Goal: Transaction & Acquisition: Purchase product/service

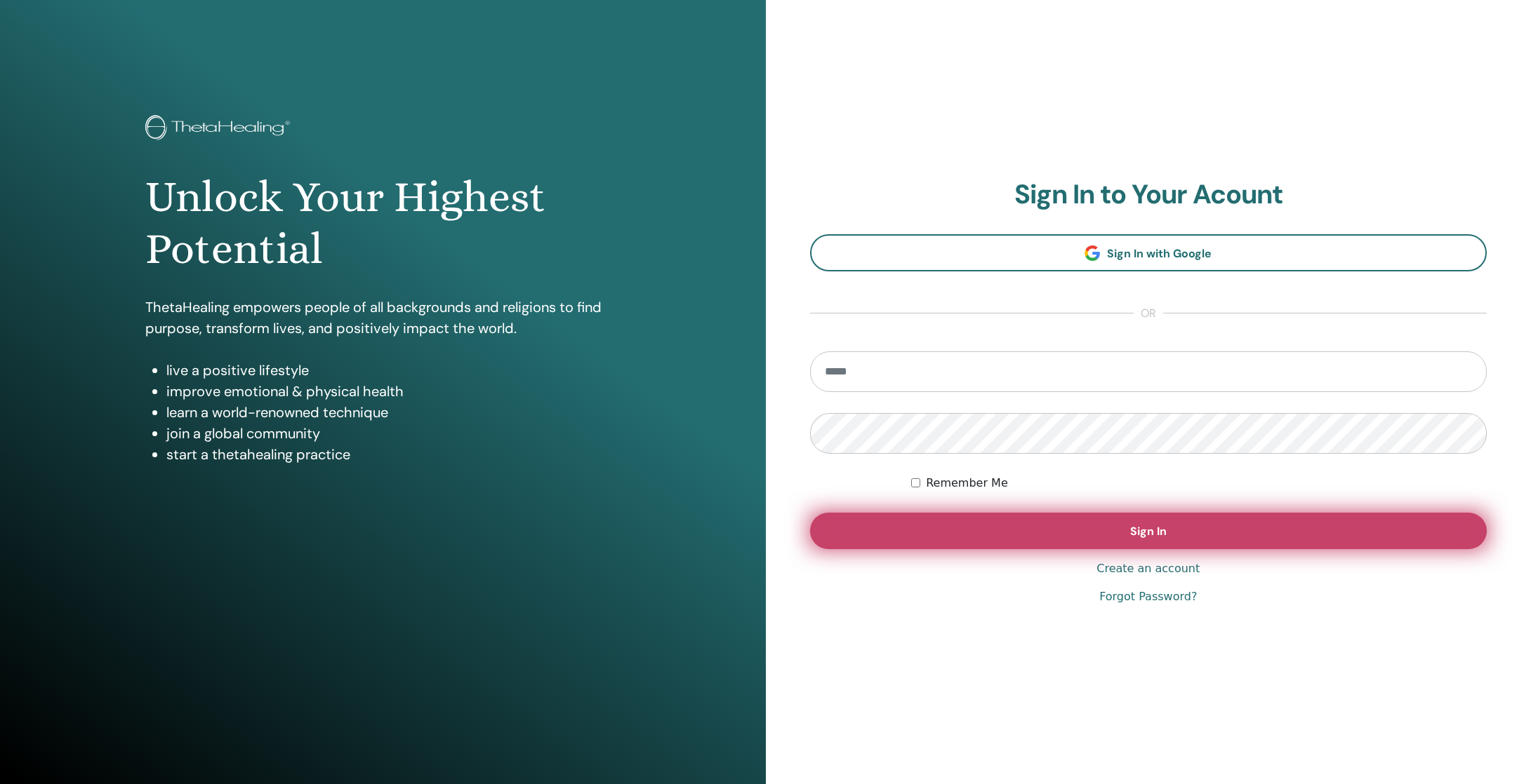
type input "**********"
click at [1128, 538] on button "Sign In" at bounding box center [1148, 530] width 677 height 36
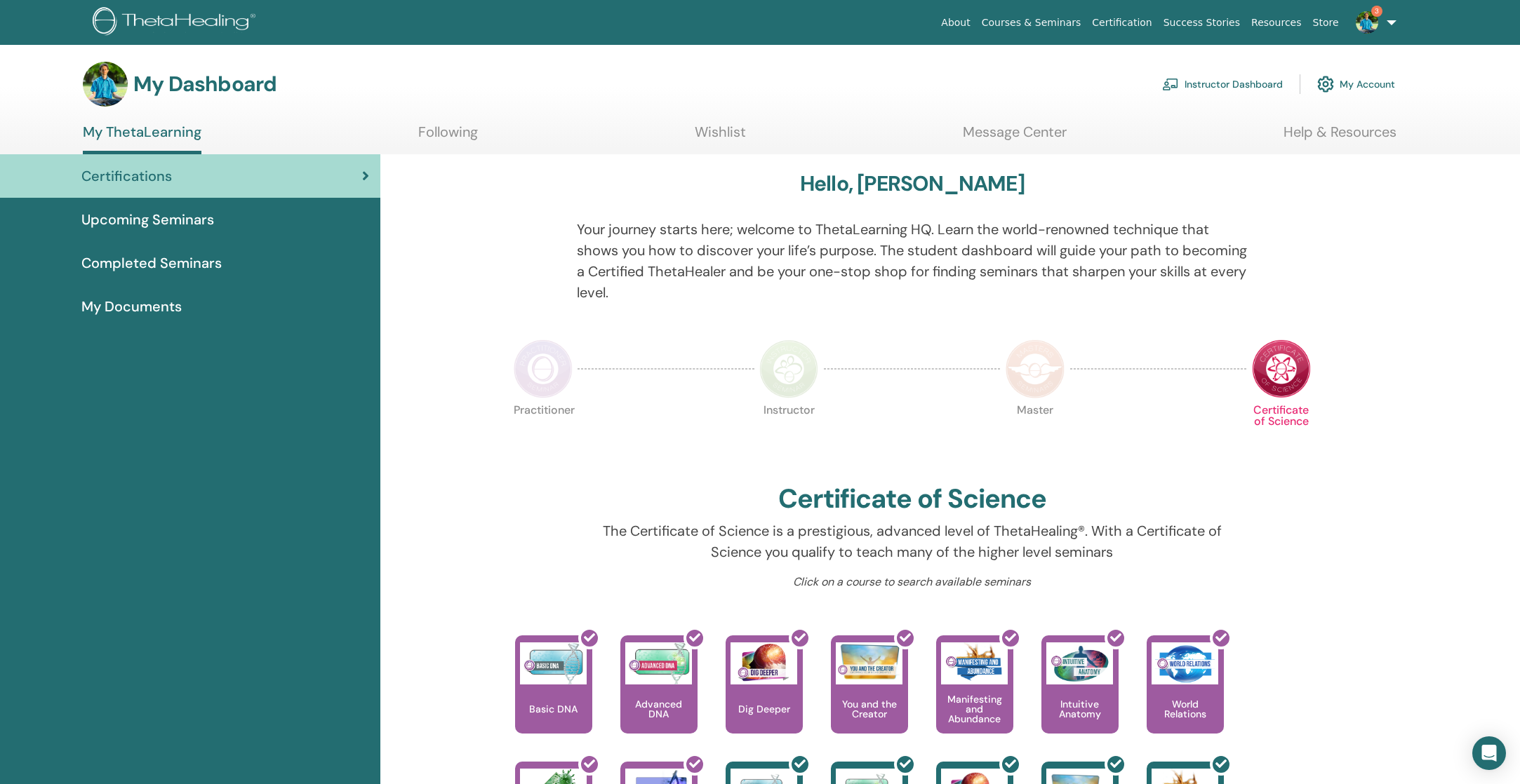
click at [1241, 82] on link "Instructor Dashboard" at bounding box center [1222, 84] width 121 height 31
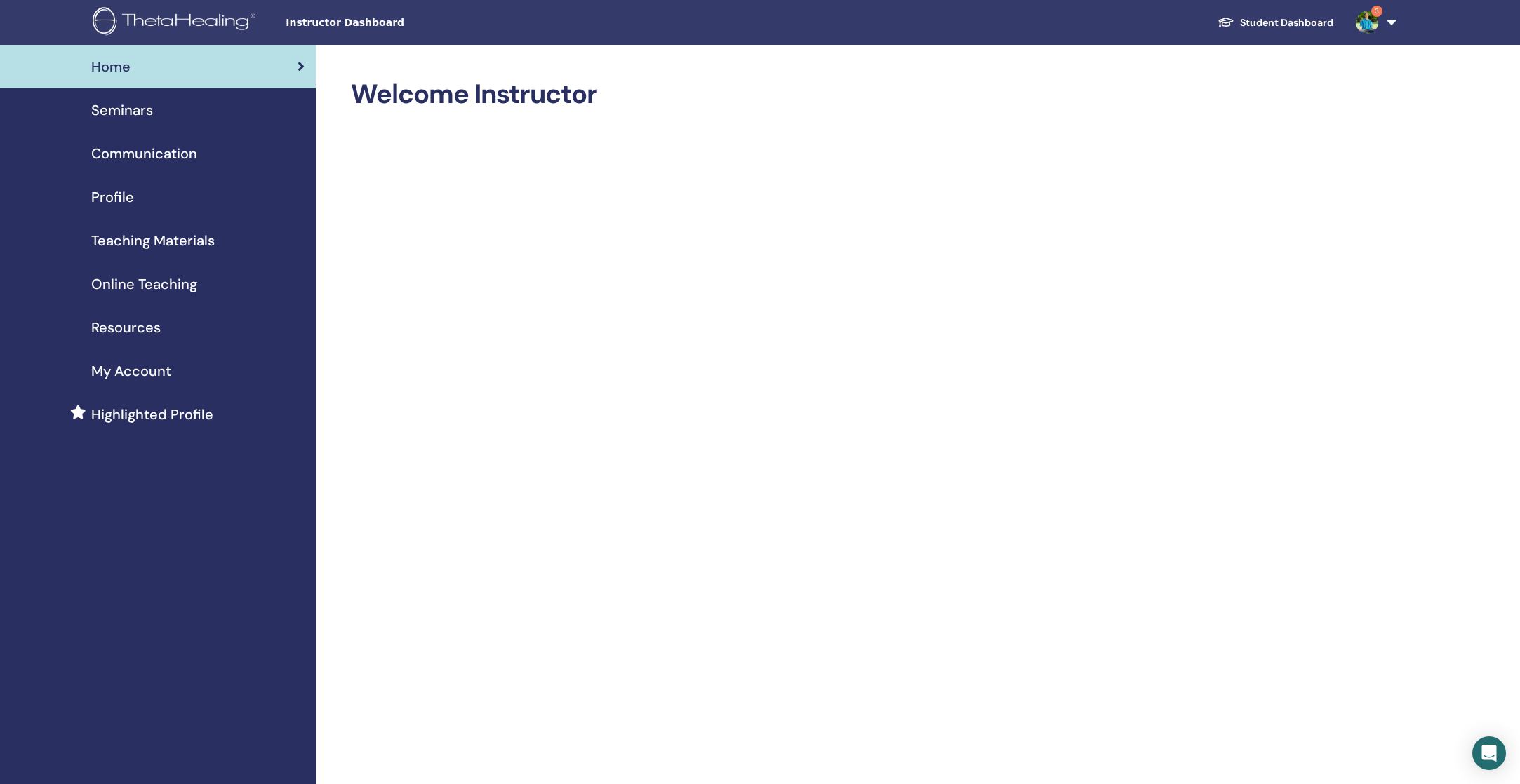
click at [163, 283] on span "Online Teaching" at bounding box center [144, 284] width 106 height 21
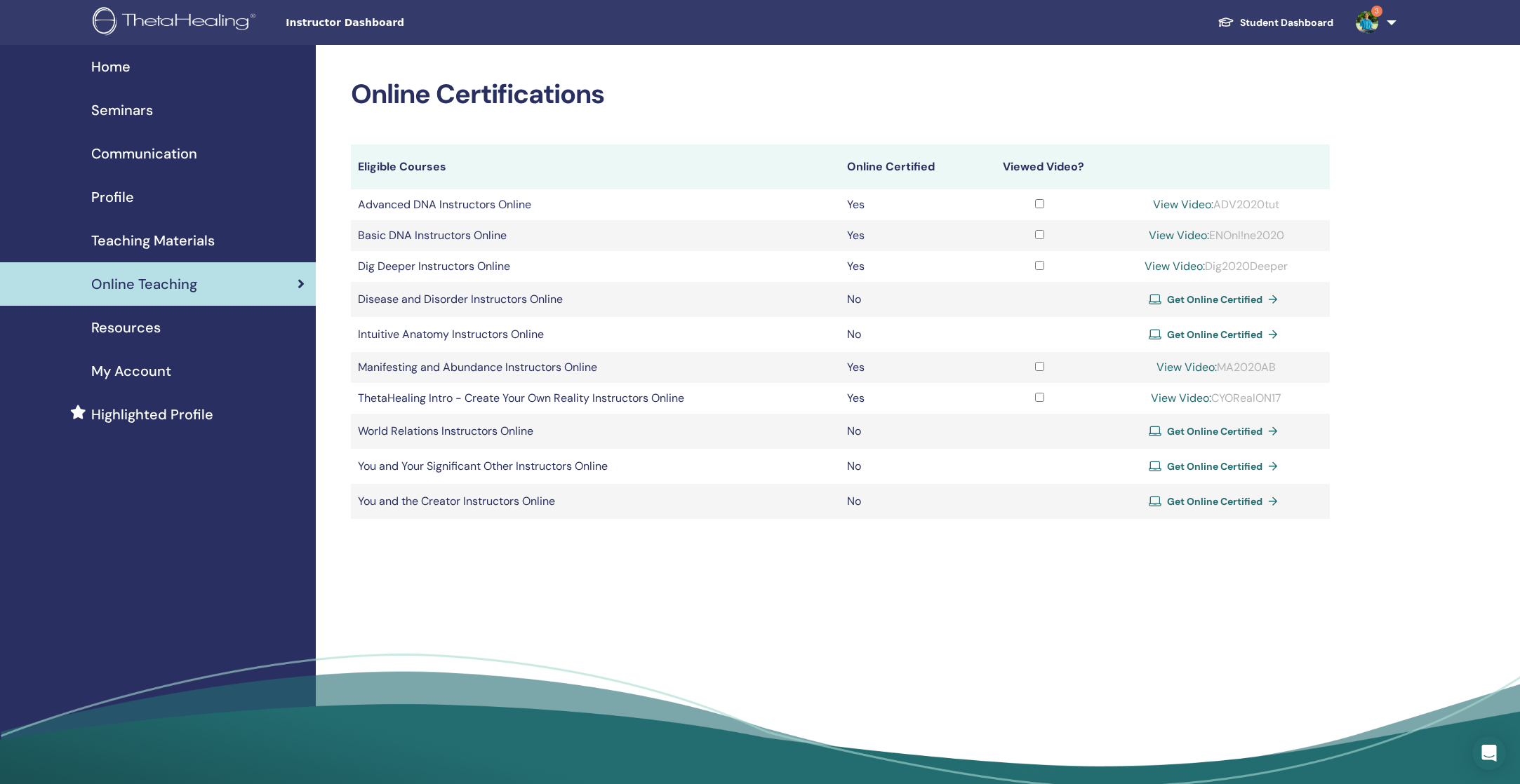
click at [1194, 336] on span "Get Online Certified" at bounding box center [1214, 335] width 96 height 13
drag, startPoint x: 544, startPoint y: 333, endPoint x: 356, endPoint y: 334, distance: 188.0
click at [356, 334] on td "Intuitive Anatomy Instructors Online" at bounding box center [595, 335] width 489 height 35
click at [395, 334] on td "Intuitive Anatomy Instructors Online" at bounding box center [595, 335] width 489 height 35
drag, startPoint x: 357, startPoint y: 335, endPoint x: 448, endPoint y: 333, distance: 91.0
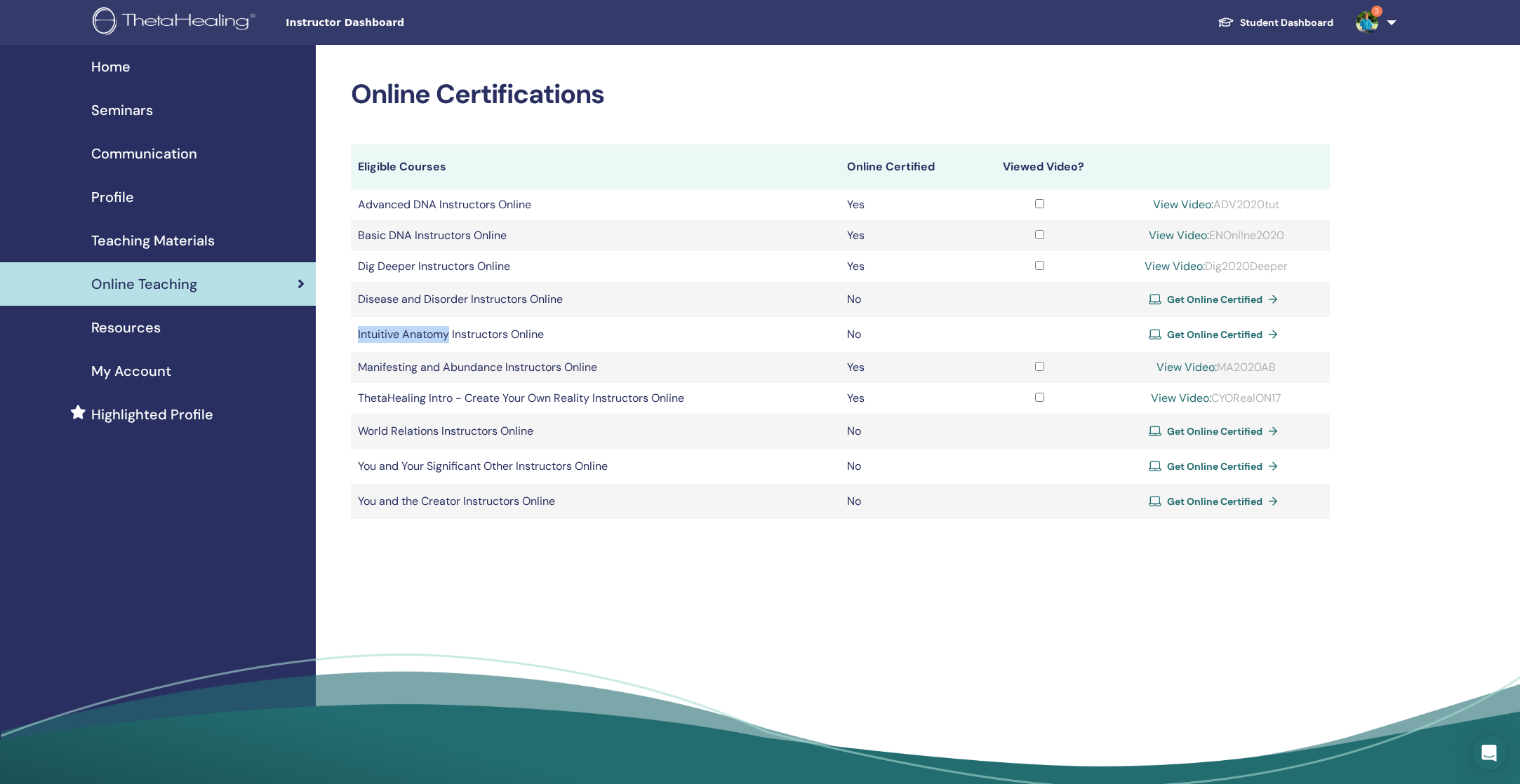
click at [448, 333] on td "Intuitive Anatomy Instructors Online" at bounding box center [595, 335] width 489 height 35
copy td "Intuitive Anatomy"
click at [117, 64] on span "Home" at bounding box center [110, 67] width 39 height 21
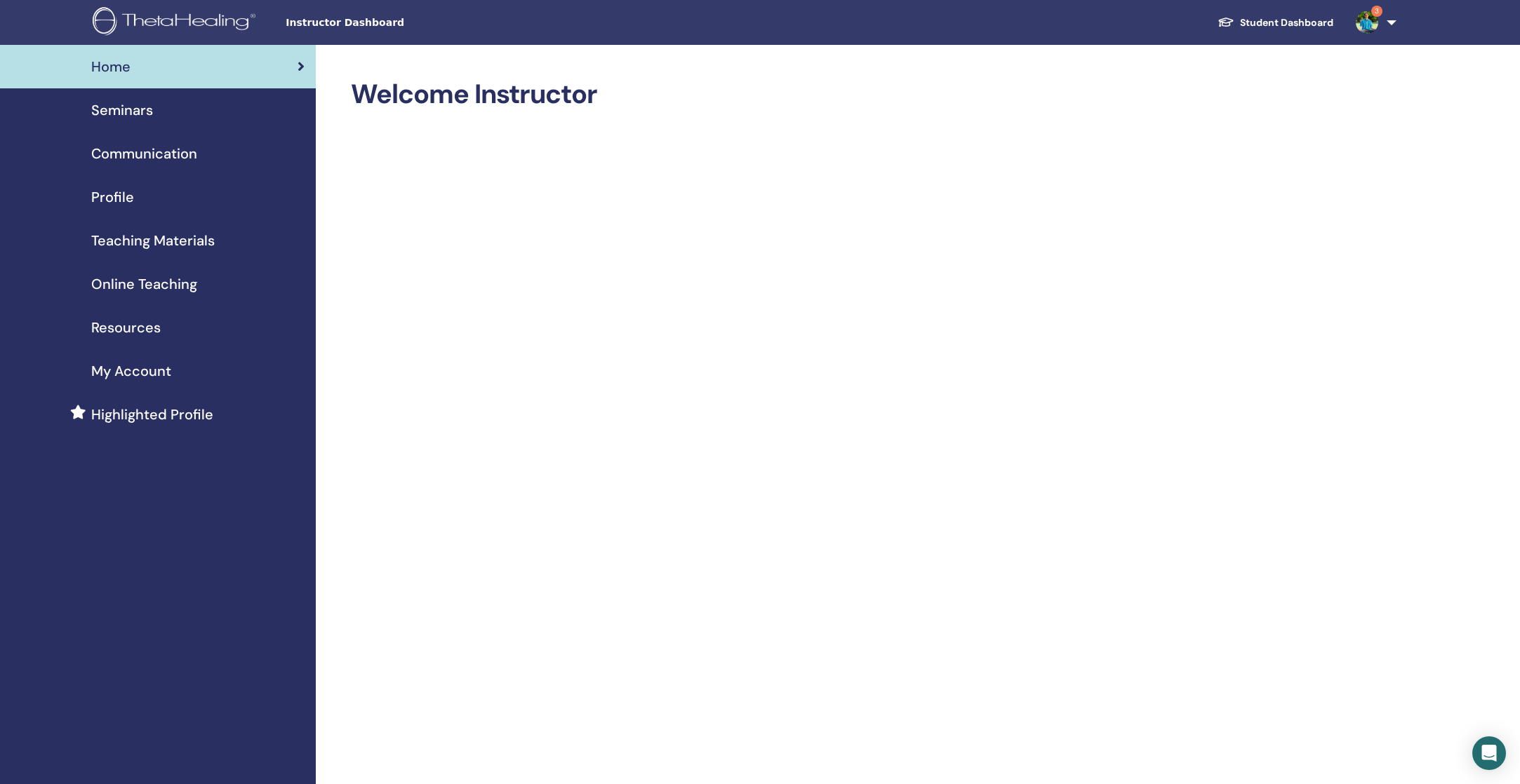
click at [170, 287] on span "Online Teaching" at bounding box center [144, 284] width 106 height 21
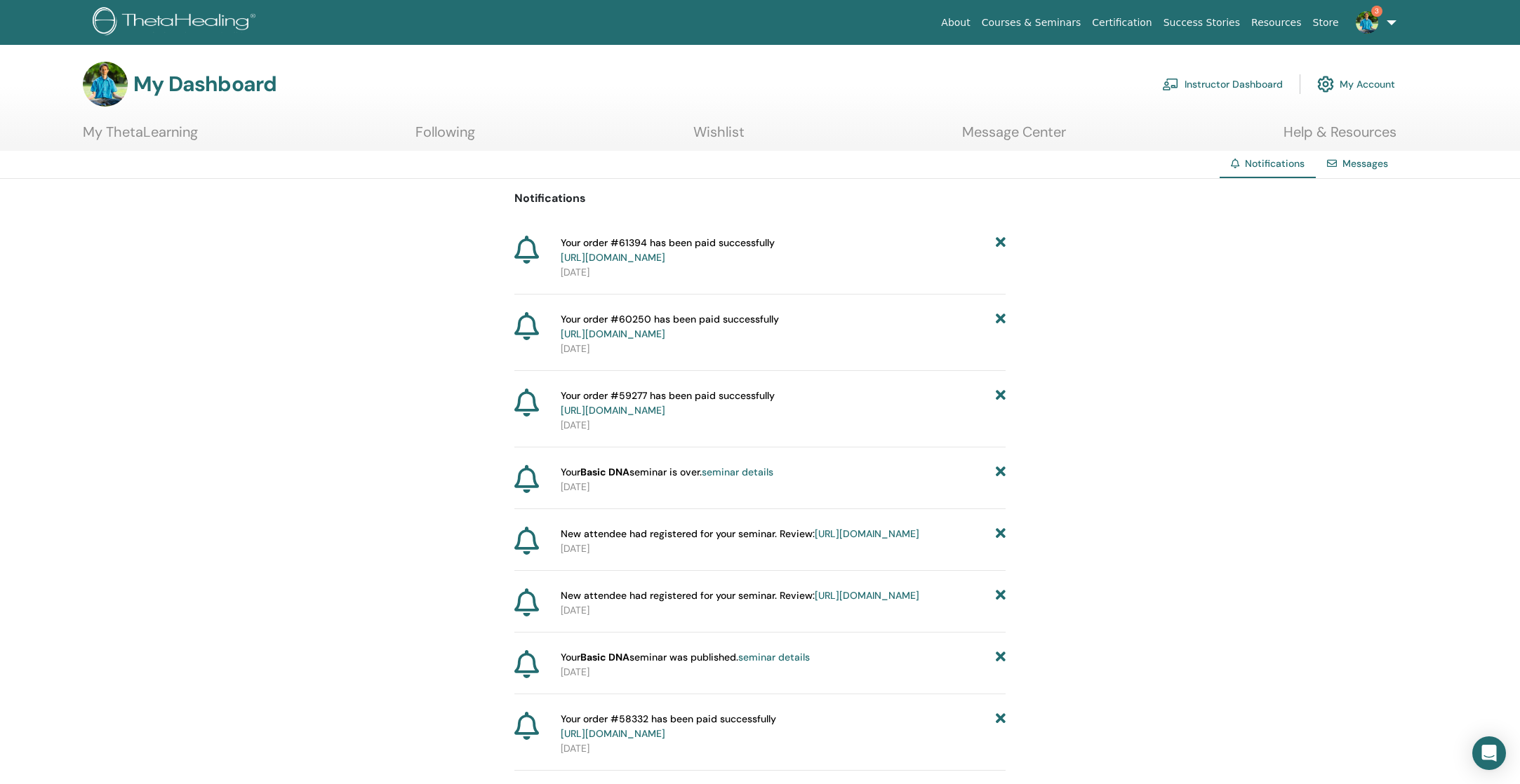
click at [150, 128] on link "My ThetaLearning" at bounding box center [140, 137] width 115 height 27
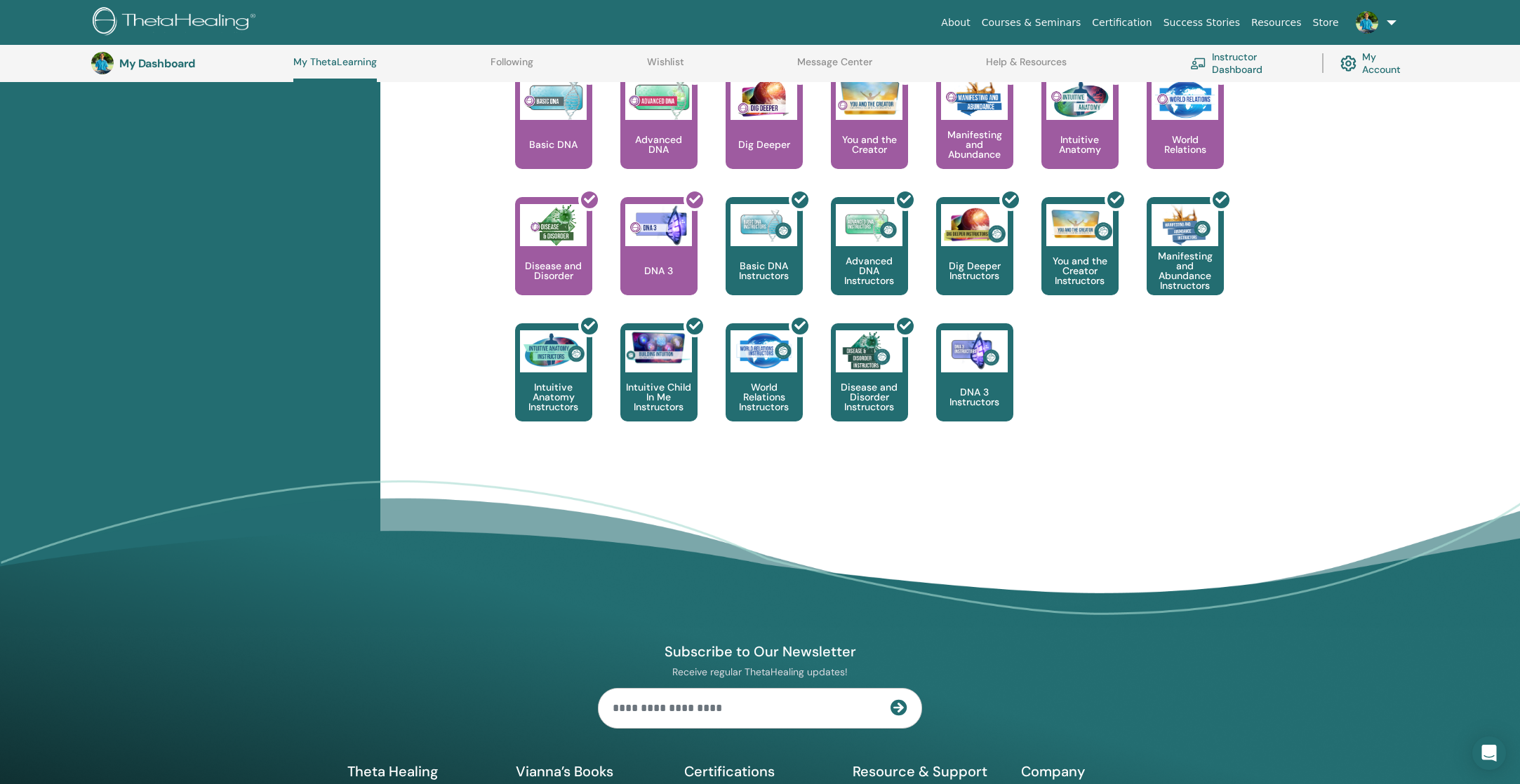
scroll to position [598, 0]
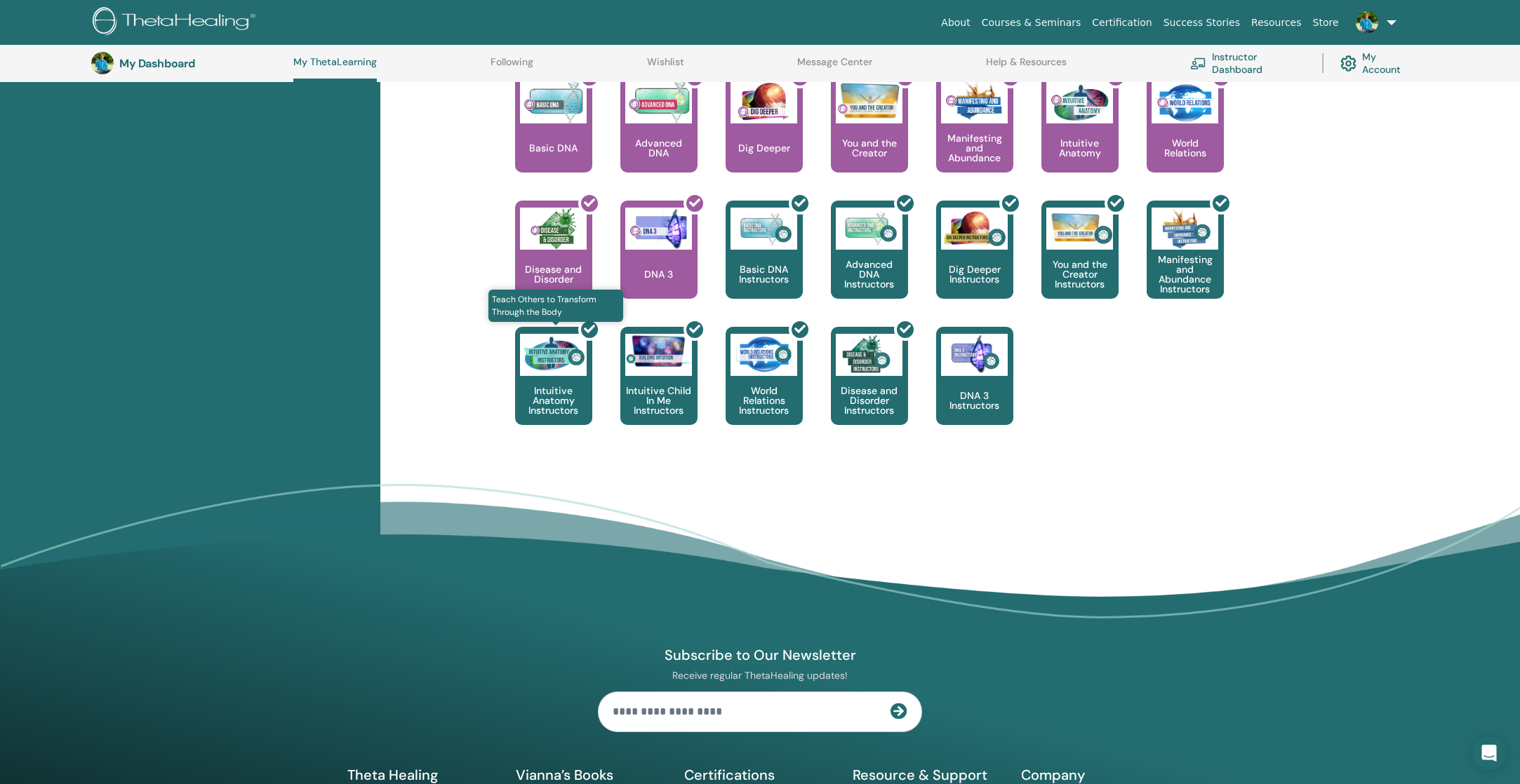
click at [542, 380] on div at bounding box center [562, 382] width 77 height 126
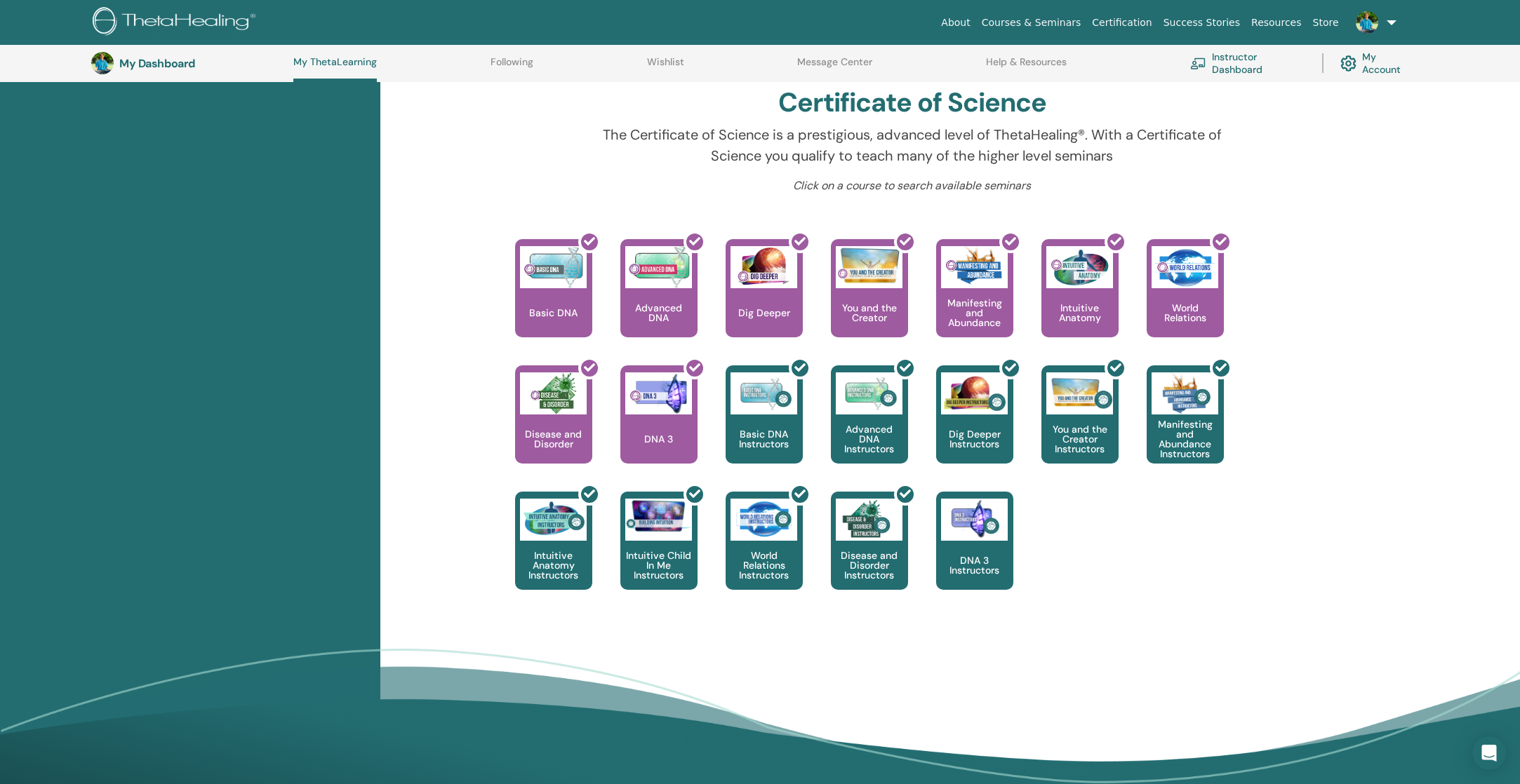
scroll to position [388, 0]
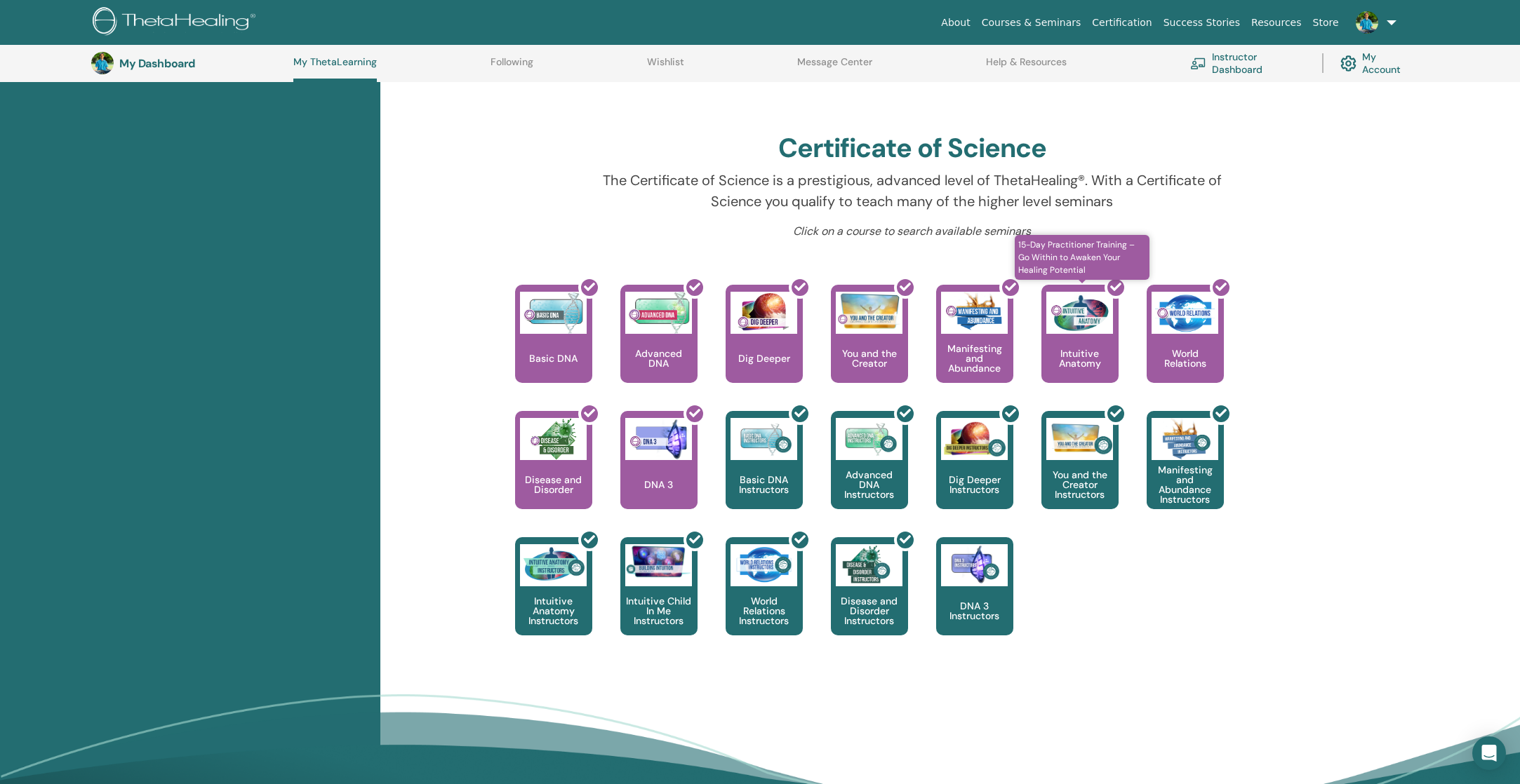
click at [1080, 345] on div at bounding box center [1088, 339] width 77 height 126
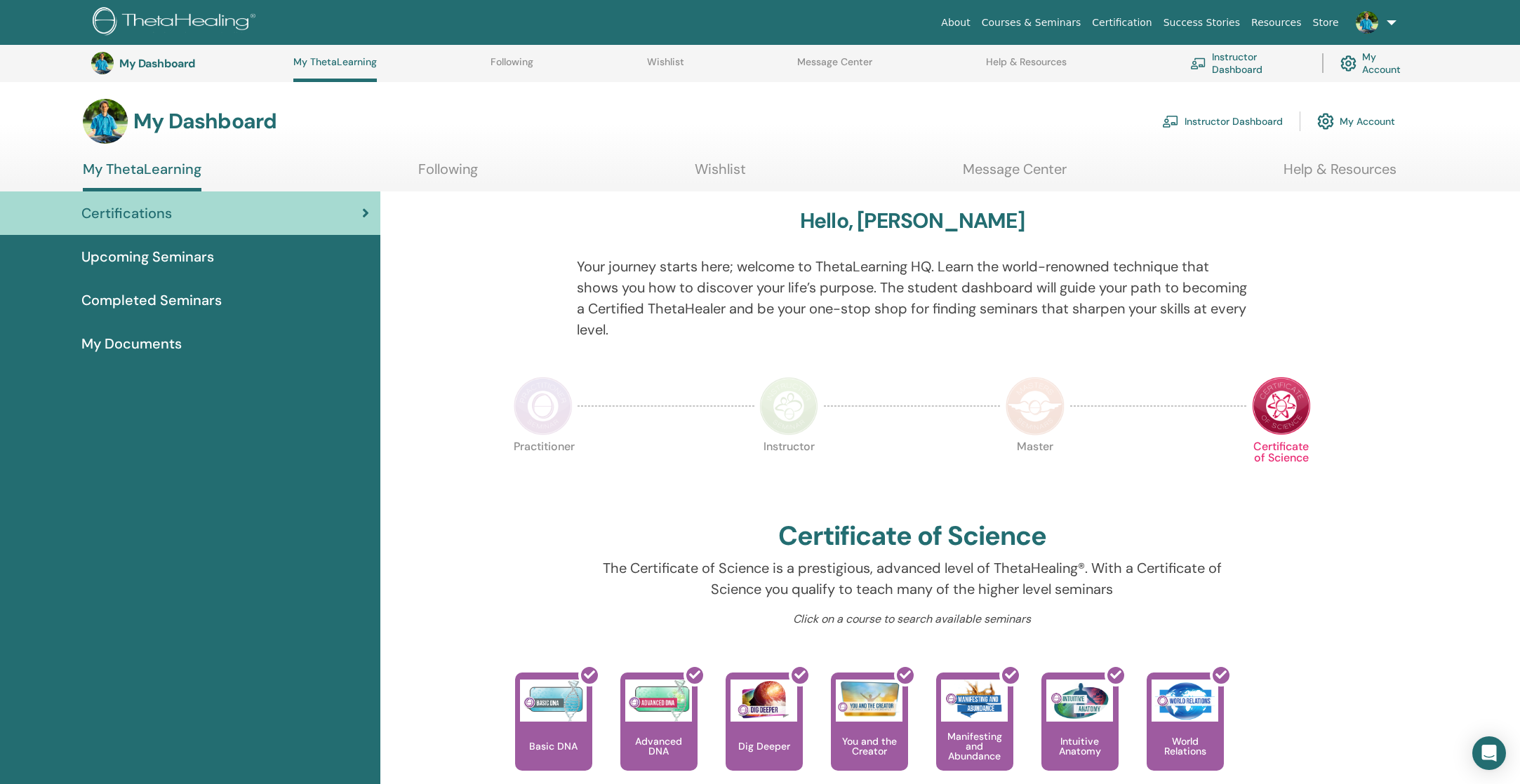
scroll to position [388, 0]
